Goal: Navigation & Orientation: Find specific page/section

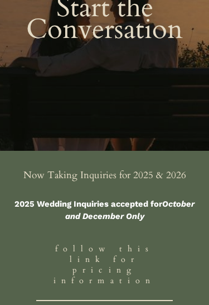
scroll to position [126, 0]
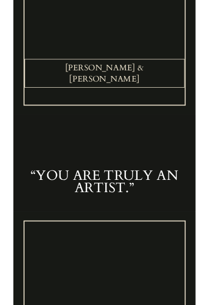
scroll to position [1585, 0]
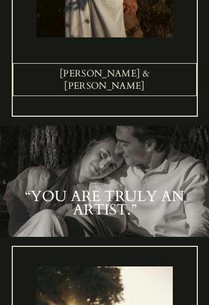
click at [130, 190] on h2 "“YOU ARE TRULY AN ARTIST.”" at bounding box center [105, 204] width 184 height 28
click at [118, 205] on h2 "“YOU ARE TRULY AN ARTIST.”" at bounding box center [105, 204] width 184 height 28
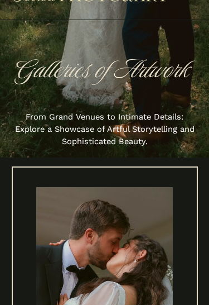
scroll to position [0, 0]
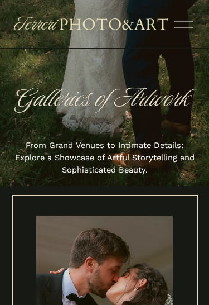
click at [178, 32] on div at bounding box center [184, 25] width 20 height 20
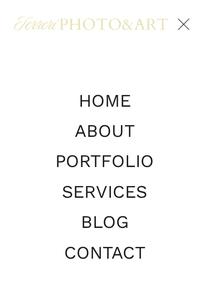
click at [133, 163] on link "PORTFOLIO" at bounding box center [104, 161] width 99 height 18
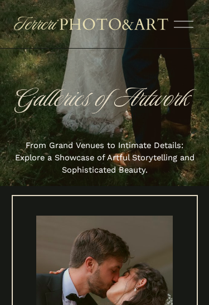
click at [188, 23] on div at bounding box center [184, 25] width 20 height 20
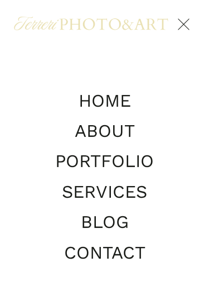
click at [115, 195] on link "SERVICES" at bounding box center [104, 192] width 85 height 18
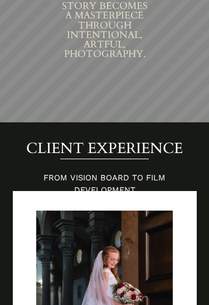
scroll to position [619, 0]
